Goal: Task Accomplishment & Management: Complete application form

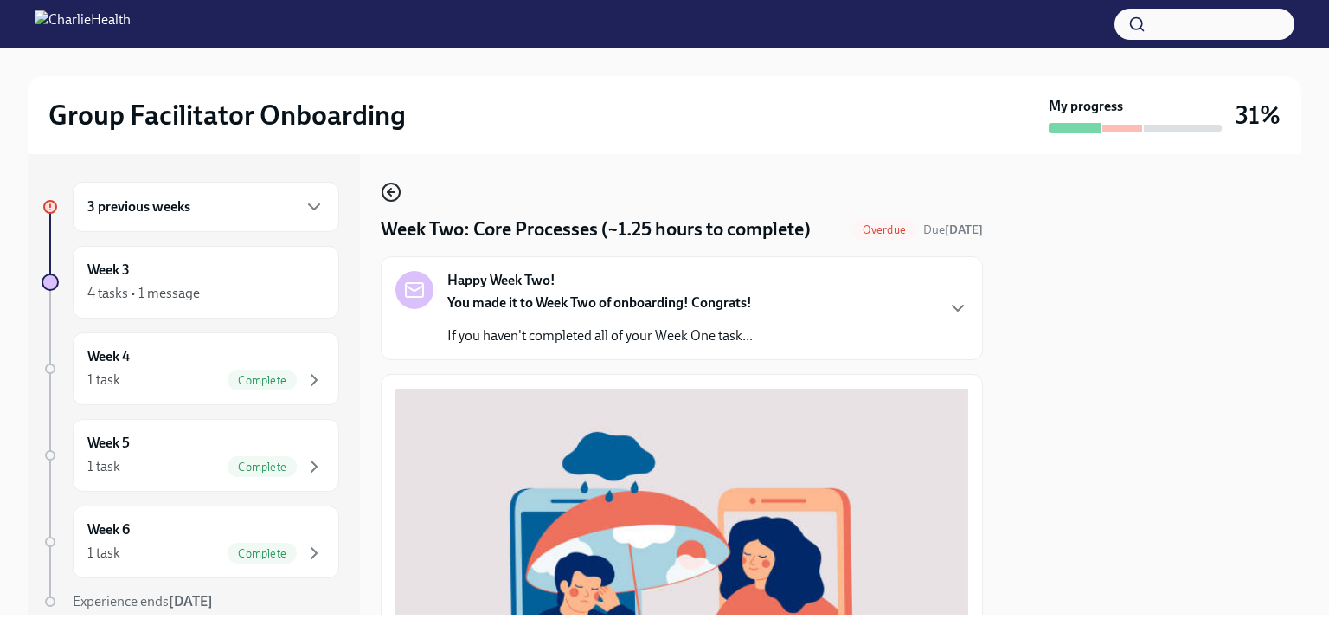
click at [393, 198] on icon "button" at bounding box center [391, 192] width 21 height 21
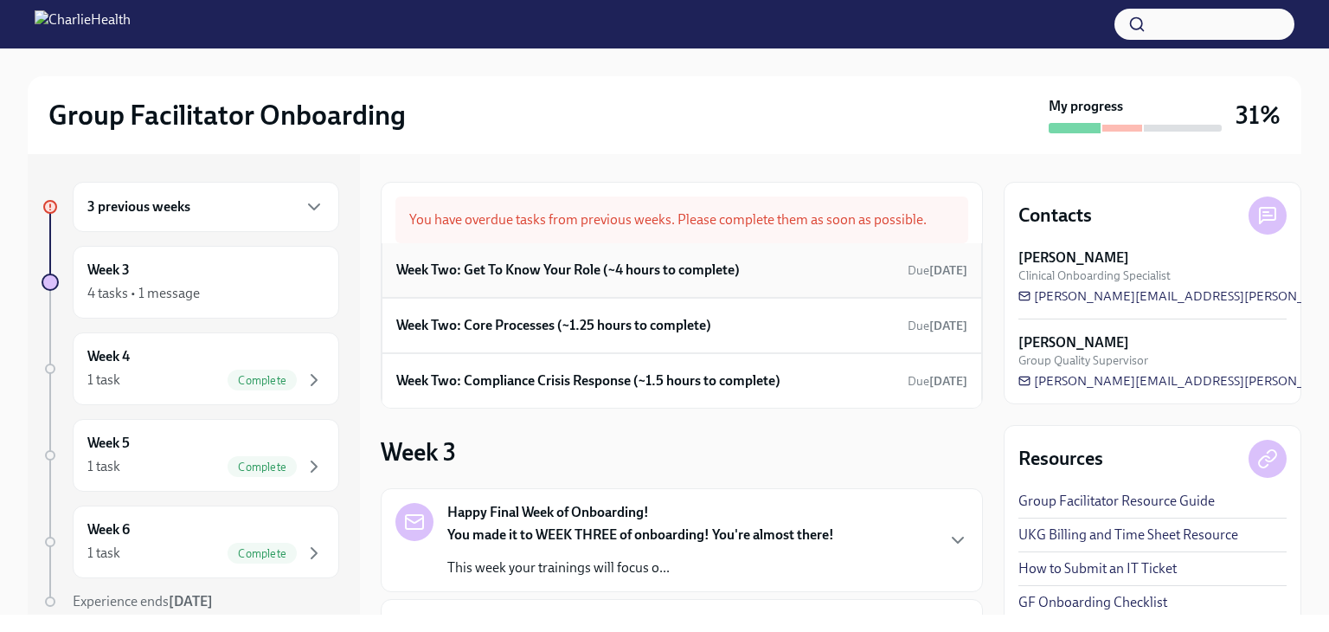
click at [657, 263] on h6 "Week Two: Get To Know Your Role (~4 hours to complete)" at bounding box center [568, 269] width 344 height 19
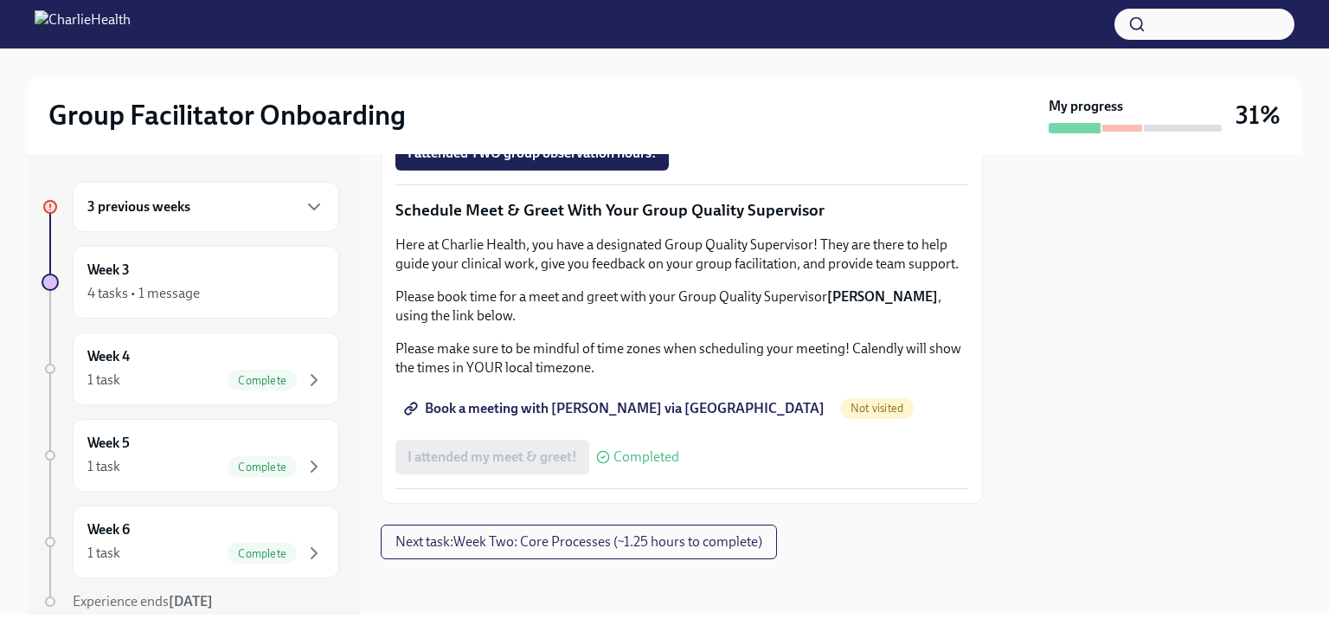
scroll to position [1471, 0]
click at [569, 162] on span "I attended TWO group observation hours!" at bounding box center [532, 153] width 249 height 17
click at [698, 540] on span "Next task : Week Two: Core Processes (~1.25 hours to complete)" at bounding box center [578, 541] width 367 height 17
